Goal: Information Seeking & Learning: Learn about a topic

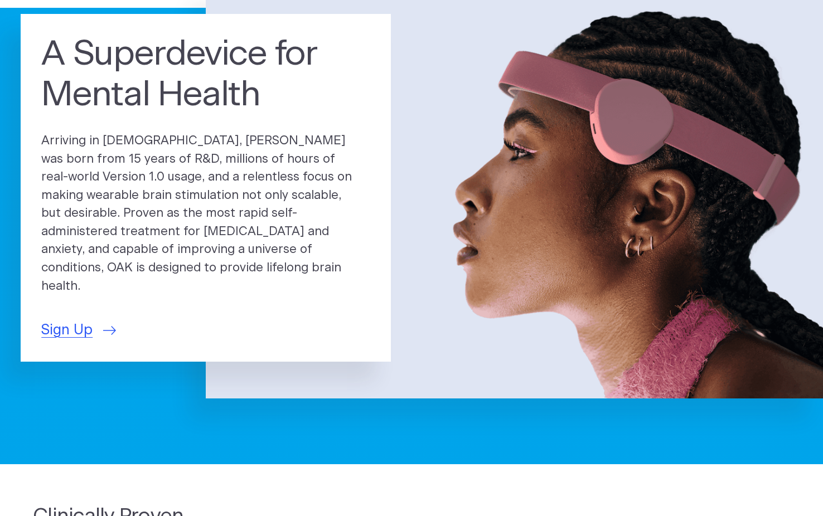
scroll to position [88, 0]
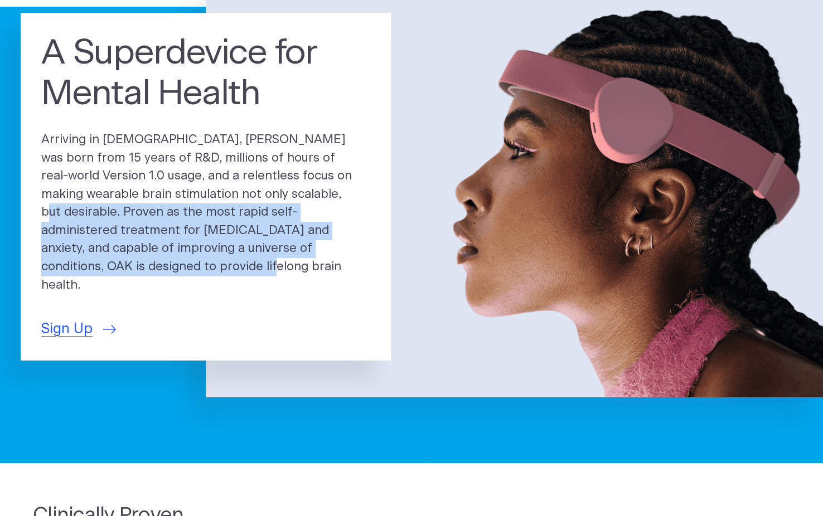
drag, startPoint x: 227, startPoint y: 211, endPoint x: 301, endPoint y: 268, distance: 93.4
click at [301, 268] on p "Arriving in [DEMOGRAPHIC_DATA], [PERSON_NAME] was born from 15 years of R&D, mi…" at bounding box center [205, 212] width 329 height 163
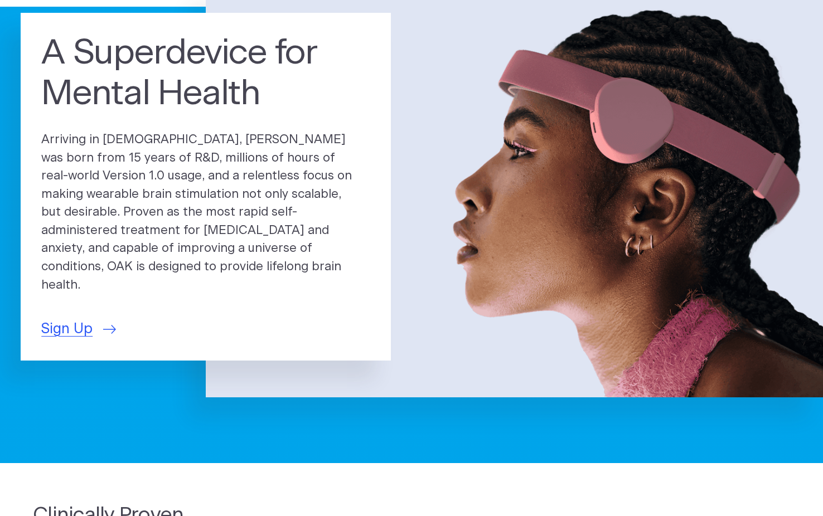
click at [300, 267] on p "Arriving in [DEMOGRAPHIC_DATA], [PERSON_NAME] was born from 15 years of R&D, mi…" at bounding box center [205, 212] width 329 height 163
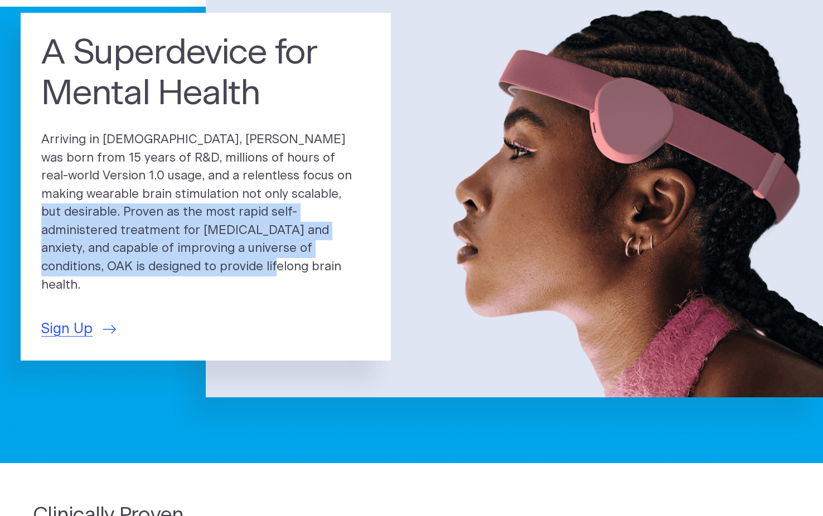
drag, startPoint x: 221, startPoint y: 209, endPoint x: 283, endPoint y: 269, distance: 85.5
click at [283, 269] on p "Arriving in [DEMOGRAPHIC_DATA], [PERSON_NAME] was born from 15 years of R&D, mi…" at bounding box center [205, 212] width 329 height 163
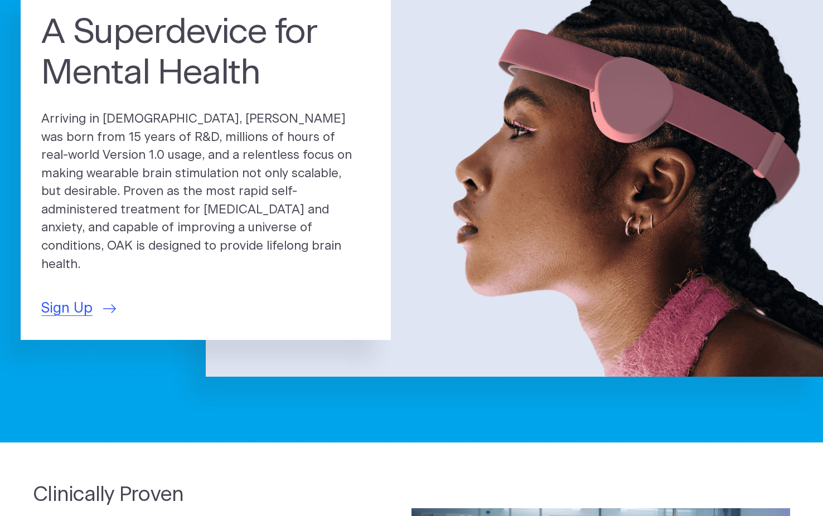
click at [284, 200] on p "Arriving in [DEMOGRAPHIC_DATA], [PERSON_NAME] was born from 15 years of R&D, mi…" at bounding box center [205, 191] width 329 height 163
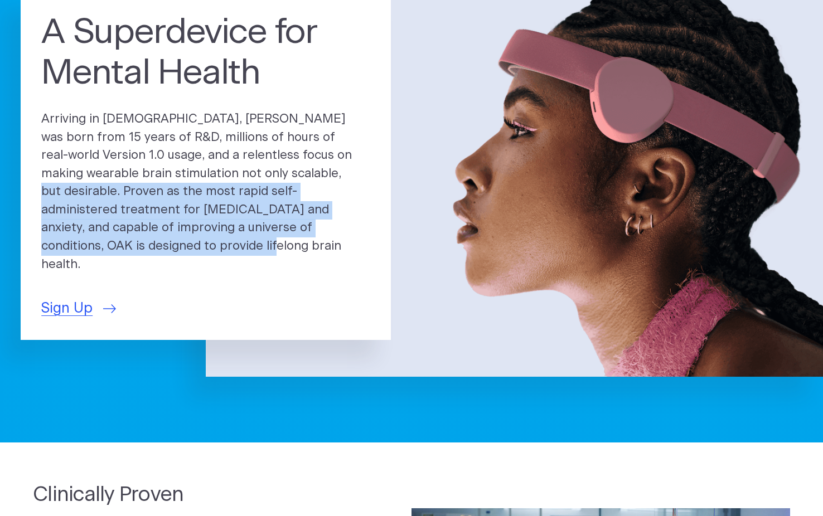
drag, startPoint x: 218, startPoint y: 191, endPoint x: 288, endPoint y: 240, distance: 85.2
click at [288, 240] on p "Arriving in [DEMOGRAPHIC_DATA], [PERSON_NAME] was born from 15 years of R&D, mi…" at bounding box center [205, 191] width 329 height 163
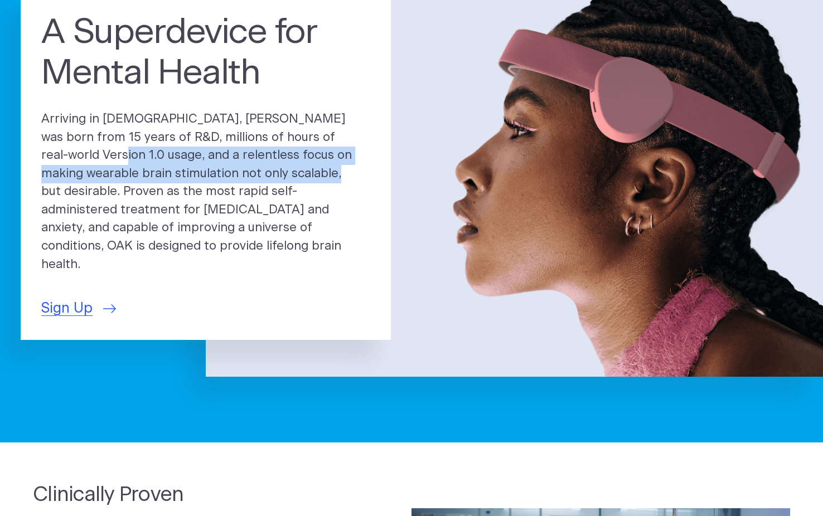
drag, startPoint x: 313, startPoint y: 153, endPoint x: 218, endPoint y: 190, distance: 102.2
click at [218, 190] on p "Arriving in [DEMOGRAPHIC_DATA], [PERSON_NAME] was born from 15 years of R&D, mi…" at bounding box center [205, 191] width 329 height 163
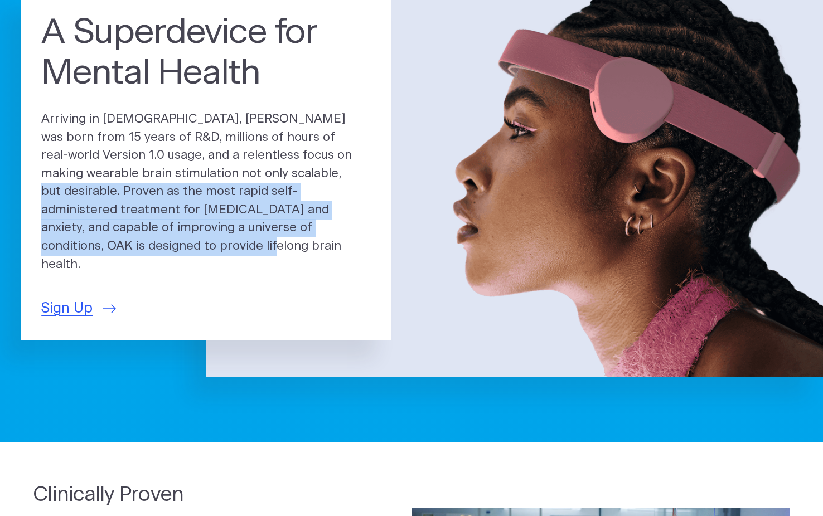
drag, startPoint x: 218, startPoint y: 190, endPoint x: 315, endPoint y: 252, distance: 115.0
click at [315, 252] on p "Arriving in [DEMOGRAPHIC_DATA], [PERSON_NAME] was born from 15 years of R&D, mi…" at bounding box center [205, 191] width 329 height 163
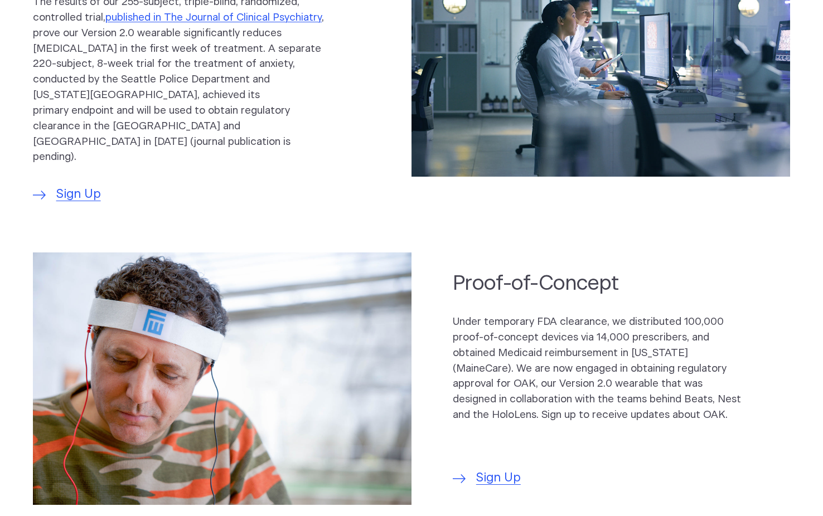
scroll to position [669, 0]
